Goal: Task Accomplishment & Management: Manage account settings

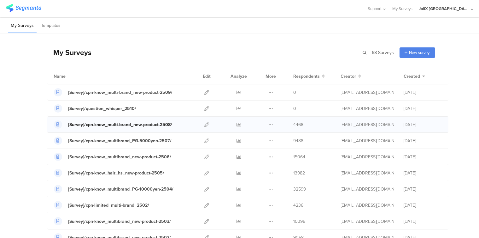
click at [146, 122] on div "[Survey]/cpn-know_multi-brand_new-product-2508/" at bounding box center [120, 124] width 104 height 7
click at [237, 125] on icon at bounding box center [239, 124] width 5 height 5
click at [205, 92] on icon at bounding box center [207, 92] width 5 height 5
click at [205, 91] on icon at bounding box center [207, 92] width 5 height 5
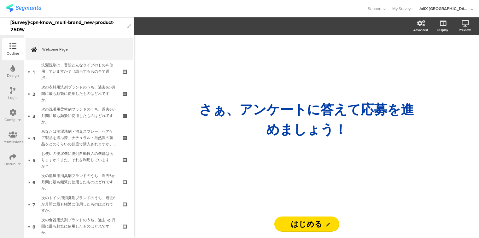
click at [13, 112] on icon at bounding box center [12, 112] width 7 height 7
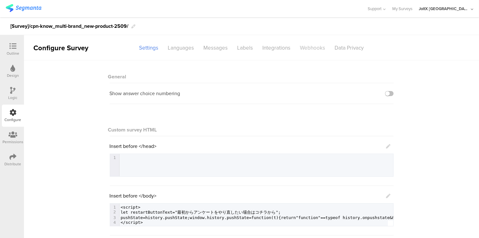
click at [311, 46] on div "Webhooks" at bounding box center [313, 47] width 35 height 11
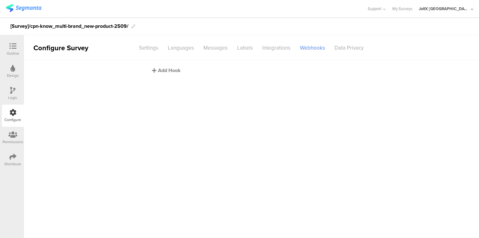
click at [162, 72] on div "Add Hook" at bounding box center [253, 70] width 202 height 7
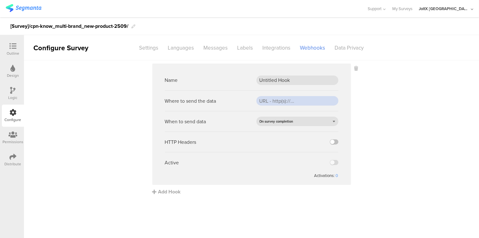
click at [282, 101] on input "url" at bounding box center [298, 100] width 82 height 9
paste input "https://api.pgsvc.com/rscbo/survey-questionnaire/v1/participations/survey"
type input "https://api.pgsvc.com/rscbo/survey-questionnaire/v1/participations/survey"
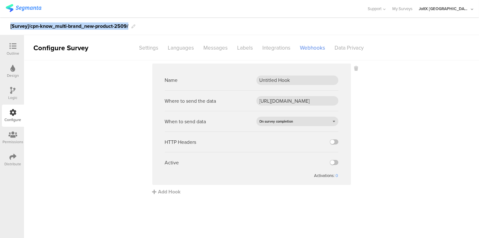
drag, startPoint x: 10, startPoint y: 26, endPoint x: 131, endPoint y: 26, distance: 120.2
click at [131, 26] on div "[Survey]/cpn-know_multi-brand_new-product-2509/" at bounding box center [239, 26] width 479 height 18
copy div "[Survey]/cpn-know_multi-brand_new-product-2509/"
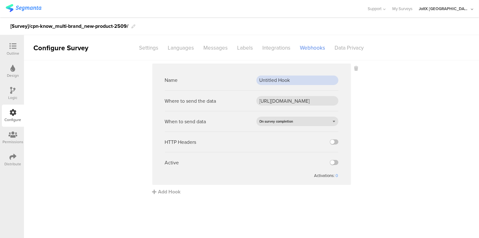
drag, startPoint x: 294, startPoint y: 79, endPoint x: 251, endPoint y: 78, distance: 43.9
click at [251, 78] on div "Name Untitled Hook" at bounding box center [252, 80] width 174 height 21
paste input "[Survey]/cpn-know_multi-brand_new-product-2509/"
type input "[Survey]/cpn-know_multi-brand_new-product-2509/"
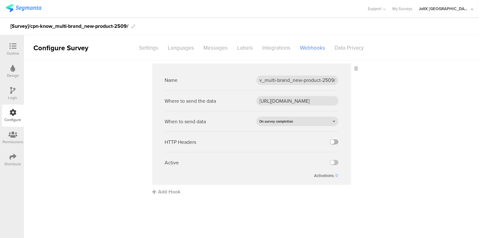
click at [336, 142] on label at bounding box center [334, 141] width 9 height 5
click at [0, 0] on input "checkbox" at bounding box center [0, 0] width 0 height 0
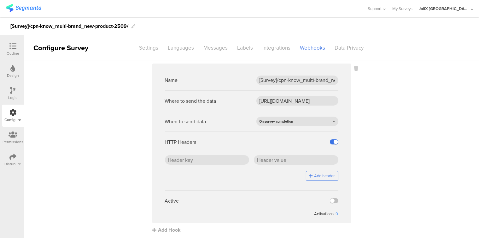
click at [330, 142] on label at bounding box center [334, 141] width 9 height 5
click at [0, 0] on input "checkbox" at bounding box center [0, 0] width 0 height 0
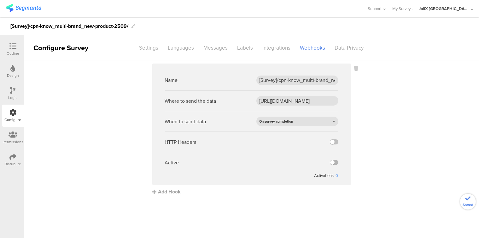
click at [337, 163] on label at bounding box center [334, 162] width 9 height 5
click at [0, 0] on input "checkbox" at bounding box center [0, 0] width 0 height 0
click at [420, 147] on sg-webhook-settings "Name [Survey]/cpn-know_multi-brand_new-product-2509/ Where to send the data htt…" at bounding box center [251, 129] width 455 height 132
click at [458, 109] on sg-webhook-settings "Name [Survey]/cpn-know_multi-brand_new-product-2509/ Where to send the data htt…" at bounding box center [251, 129] width 455 height 132
click at [13, 158] on icon at bounding box center [12, 156] width 7 height 7
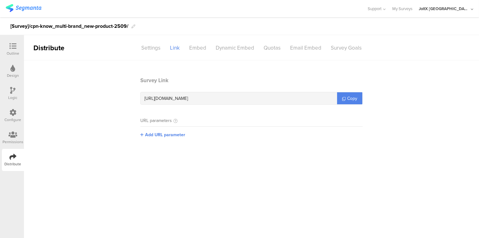
click at [15, 111] on icon at bounding box center [12, 112] width 7 height 7
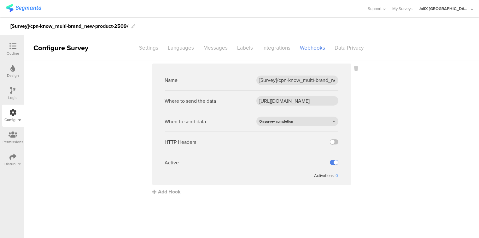
click at [14, 157] on icon at bounding box center [12, 156] width 7 height 7
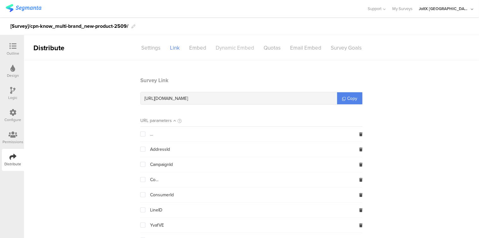
click at [230, 48] on div "Dynamic Embed" at bounding box center [235, 47] width 48 height 11
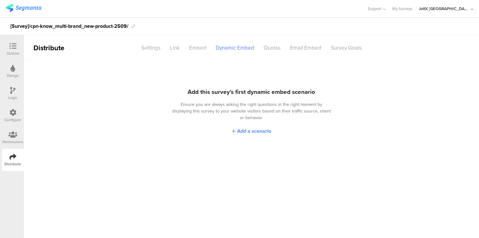
click at [252, 127] on span "Add a scenario" at bounding box center [254, 130] width 34 height 7
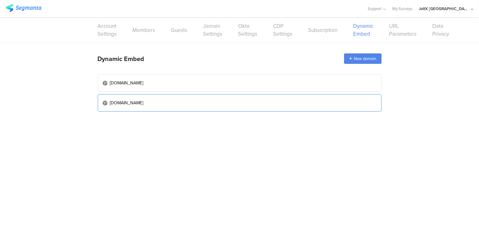
click at [217, 100] on link "www.myrepi.com" at bounding box center [240, 102] width 284 height 17
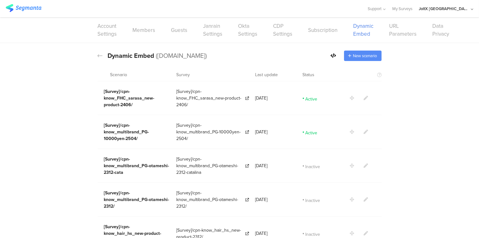
click at [360, 53] on span "New scenario" at bounding box center [365, 56] width 24 height 6
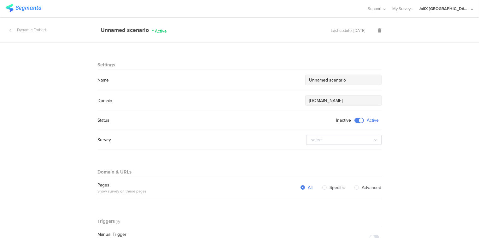
drag, startPoint x: 347, startPoint y: 80, endPoint x: 301, endPoint y: 78, distance: 45.5
click at [301, 78] on div "Name Unnamed scenario" at bounding box center [240, 79] width 284 height 11
paste input "[Survey]/cpn-know_multi-brand_new-product-2509/"
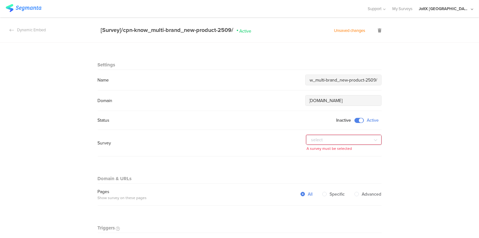
type input "[Survey]/cpn-know_multi-brand_new-product-2509/"
click at [375, 140] on icon at bounding box center [376, 139] width 8 height 13
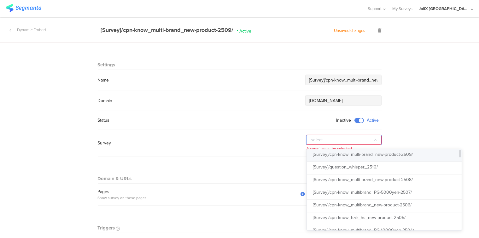
click at [371, 152] on span "[Survey]/cpn-know_multi-brand_new-product-2509/" at bounding box center [363, 154] width 100 height 7
type input "[Survey]/cpn-know_multi-brand_new-product-2509/"
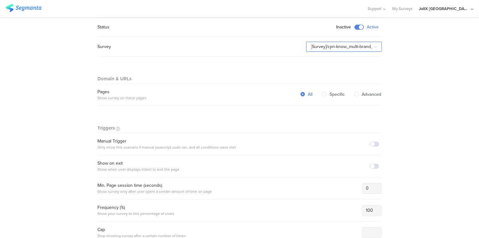
scroll to position [105, 0]
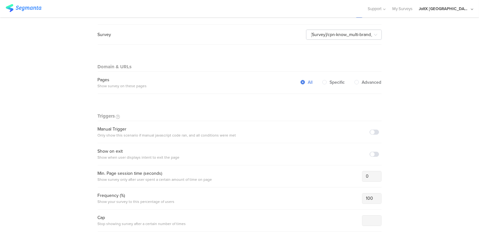
click at [373, 133] on span at bounding box center [374, 131] width 9 height 5
click at [450, 137] on section "Warning Cancel Delete Dynamic Embed [Survey]/cpn-know_multi-brand_new-product-2…" at bounding box center [239, 238] width 479 height 652
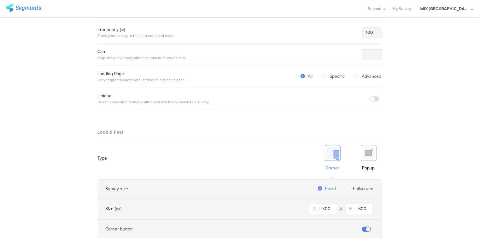
scroll to position [280, 0]
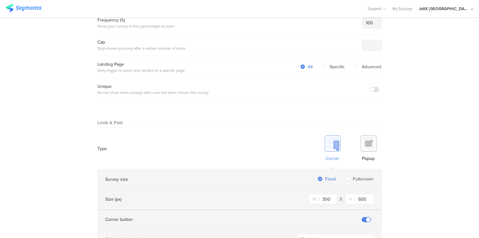
click at [366, 140] on img at bounding box center [369, 143] width 16 height 16
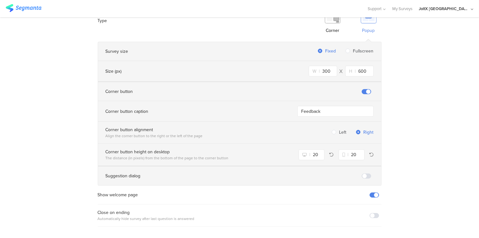
scroll to position [428, 0]
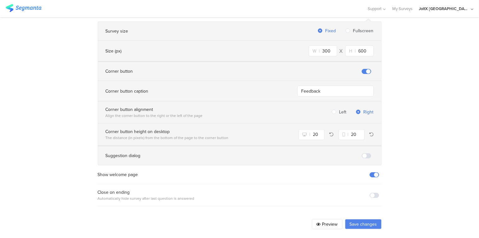
click at [374, 192] on span at bounding box center [374, 194] width 9 height 5
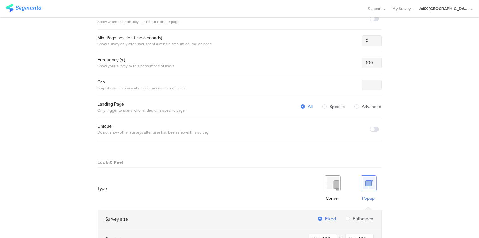
scroll to position [220, 0]
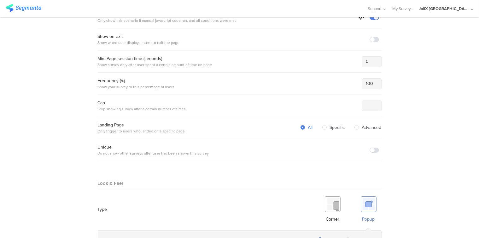
click at [431, 139] on section "Warning Cancel Delete Dynamic Embed [Survey]/cpn-know_multi-brand_new-product-2…" at bounding box center [239, 124] width 479 height 652
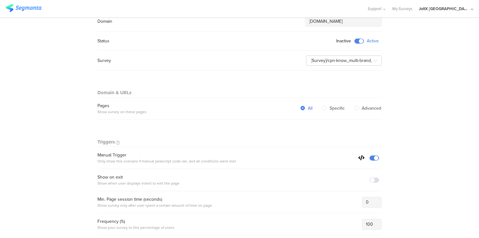
scroll to position [44, 0]
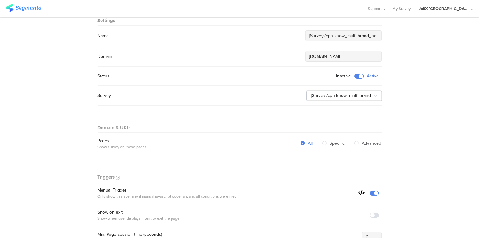
click at [375, 96] on icon at bounding box center [376, 95] width 8 height 13
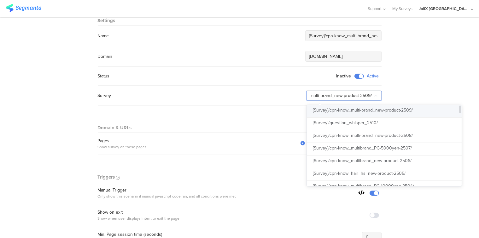
scroll to position [0, 0]
click at [381, 109] on span "[Survey]/cpn-know_multi-brand_new-product-2509/" at bounding box center [363, 110] width 100 height 7
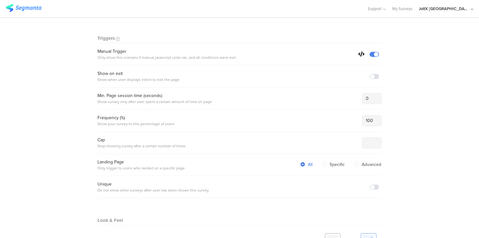
scroll to position [148, 0]
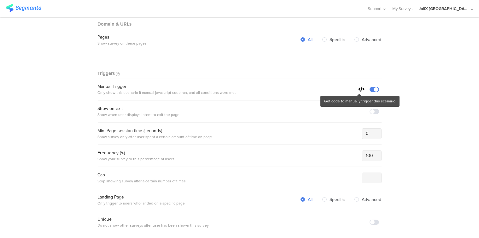
click at [360, 89] on icon at bounding box center [362, 88] width 6 height 5
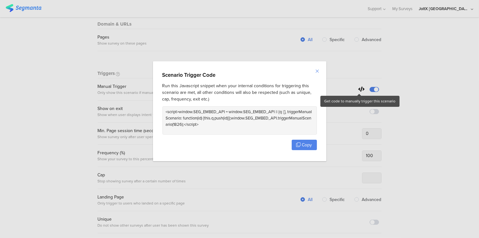
click at [318, 69] on icon "Close" at bounding box center [317, 70] width 5 height 5
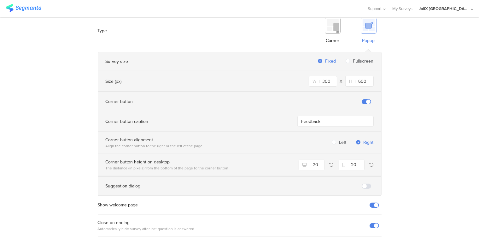
scroll to position [428, 0]
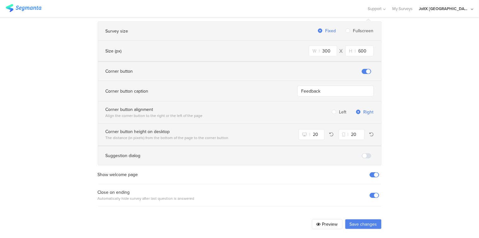
click at [365, 220] on button "Save changes" at bounding box center [363, 224] width 37 height 10
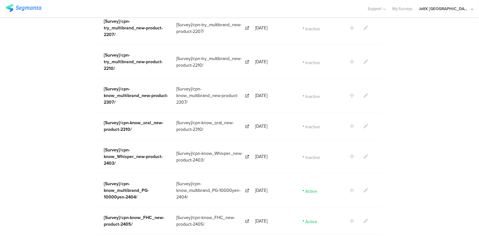
scroll to position [454, 0]
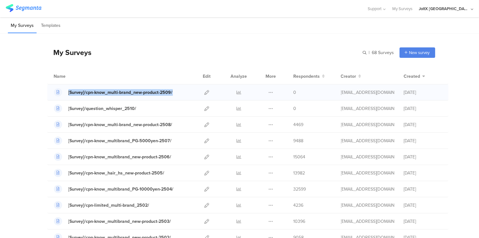
drag, startPoint x: 174, startPoint y: 94, endPoint x: 63, endPoint y: 93, distance: 111.1
click at [63, 93] on div "[Survey]/cpn-know_multi-brand_new-product-2509/" at bounding box center [122, 92] width 137 height 8
copy link "[Survey]/cpn-know_multi-brand_new-product-2509/"
click at [297, 27] on div "My Surveys Templates" at bounding box center [239, 25] width 479 height 16
click at [129, 93] on div "[Survey]/cpn-know_multi-brand_new-product-2509/" at bounding box center [120, 92] width 104 height 7
